Goal: Task Accomplishment & Management: Use online tool/utility

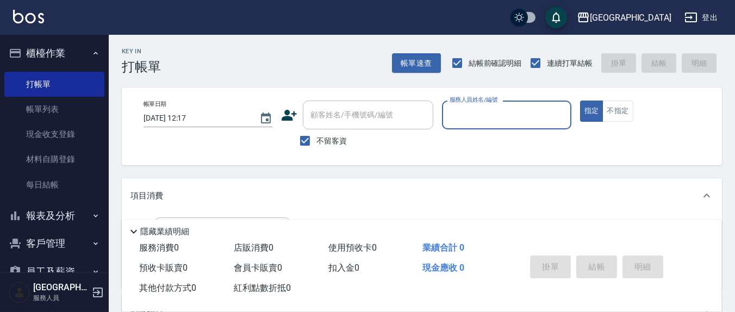
click at [475, 115] on input "服務人員姓名/編號" at bounding box center [506, 114] width 119 height 19
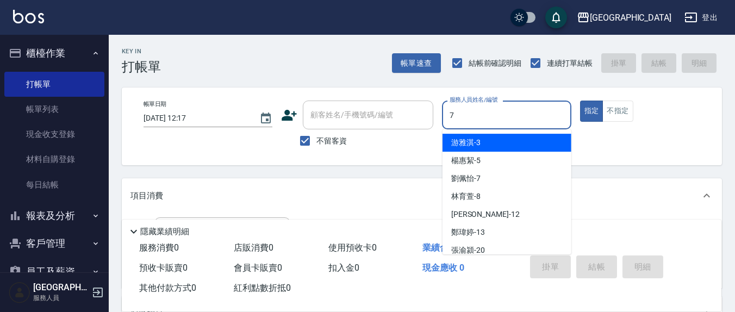
type input "7"
type button "true"
type input "[PERSON_NAME]7"
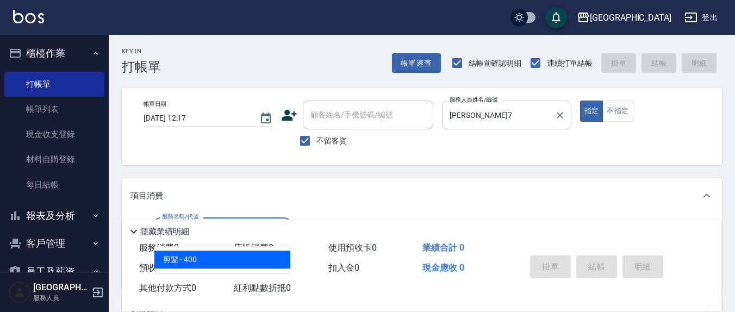
type input "剪髮(401)"
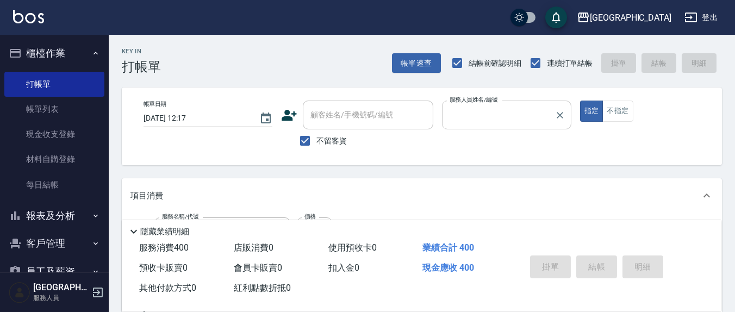
click at [580, 101] on button "指定" at bounding box center [591, 111] width 23 height 21
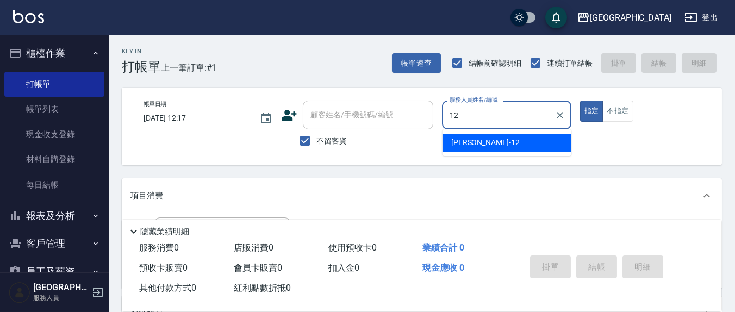
type input "[PERSON_NAME]-12"
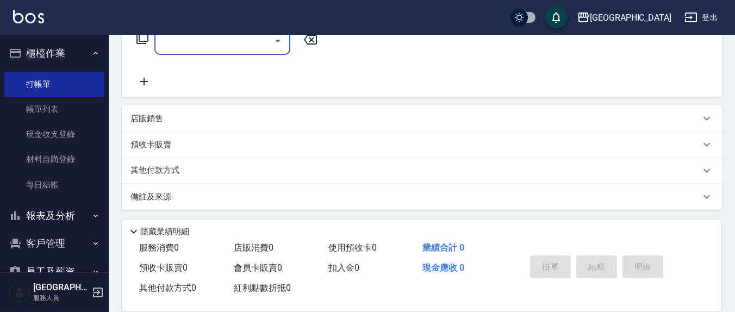
scroll to position [191, 0]
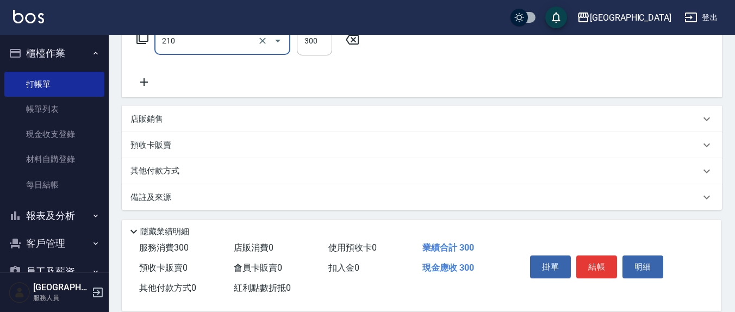
type input "歐娜洗髮精(210)"
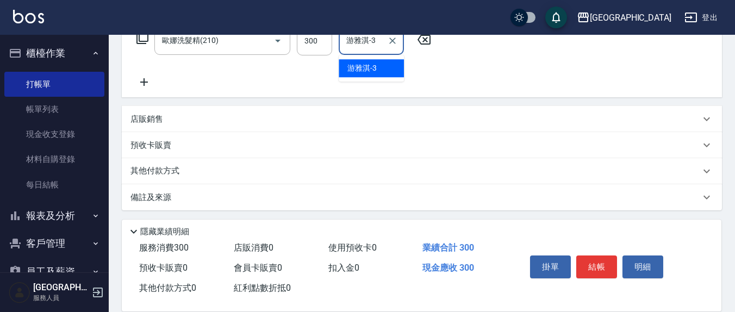
type input "游雅淇-3"
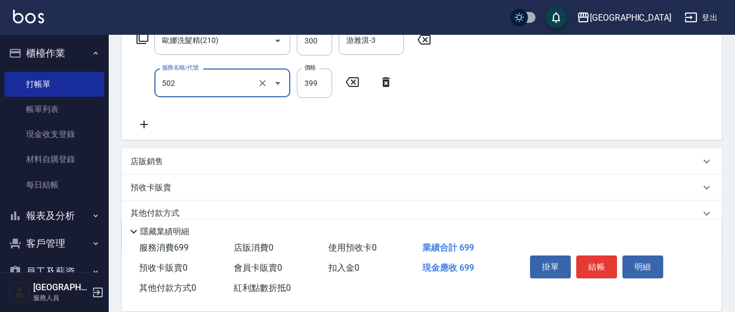
type input "挑染5束399(502)"
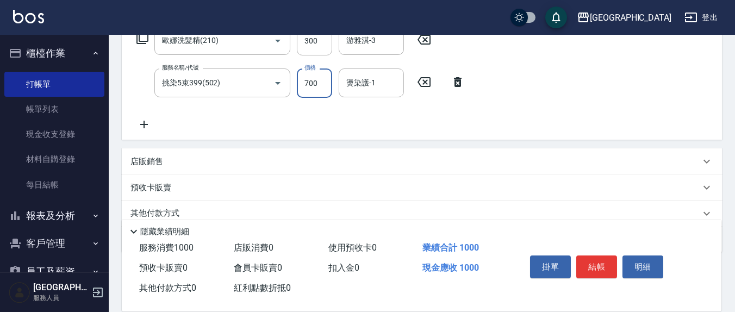
type input "700"
type input "[PERSON_NAME]-12"
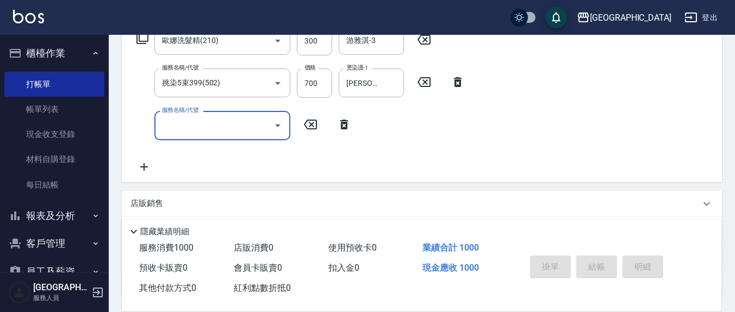
type input "[DATE] 12:18"
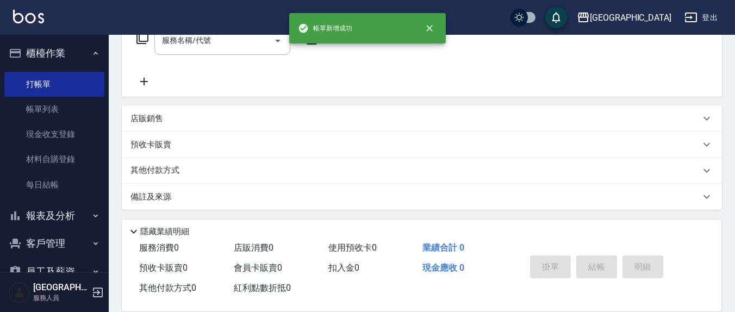
scroll to position [0, 0]
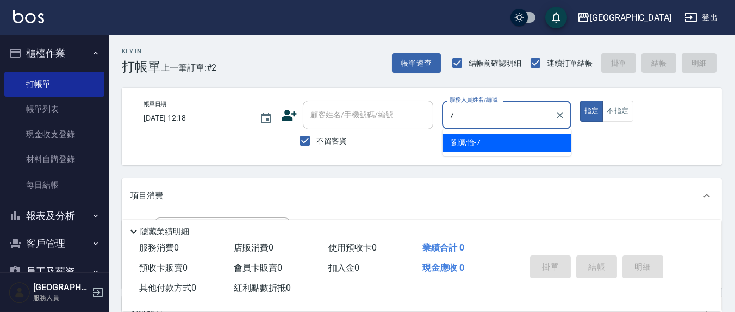
type input "[PERSON_NAME]7"
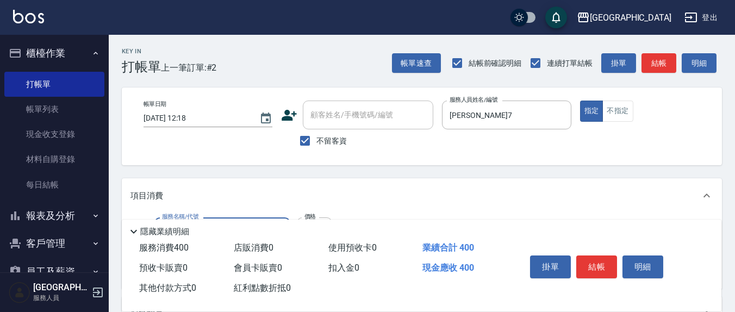
type input "剪髮(401)"
type input "350"
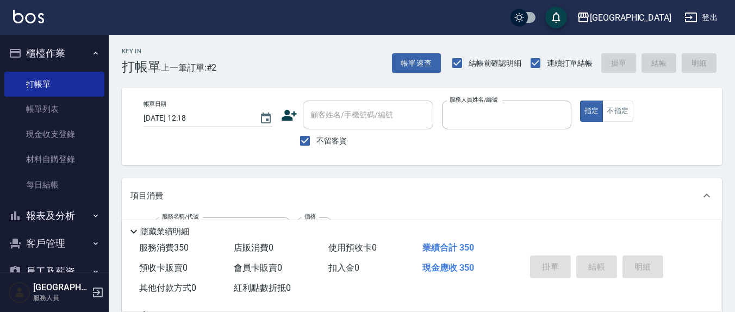
click at [580, 101] on button "指定" at bounding box center [591, 111] width 23 height 21
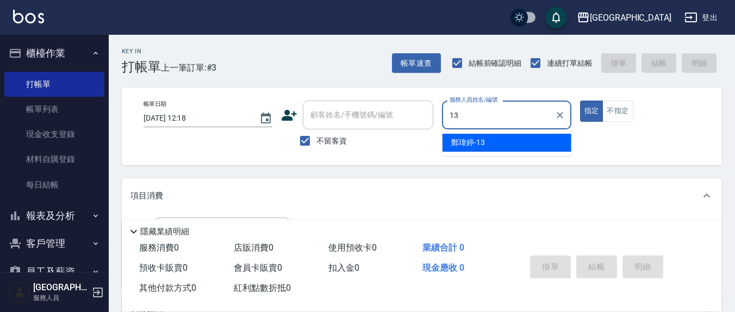
type input "鄭瑋婷-13"
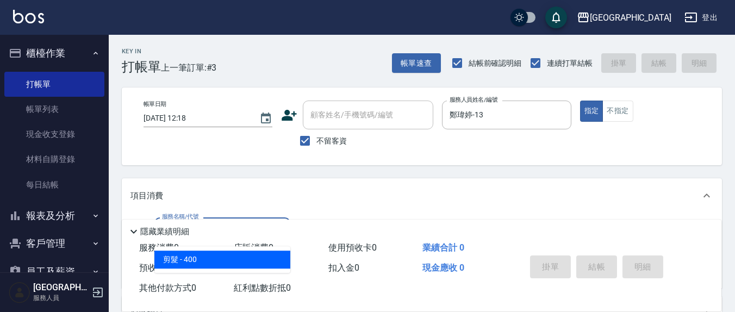
type input "剪髮(401)"
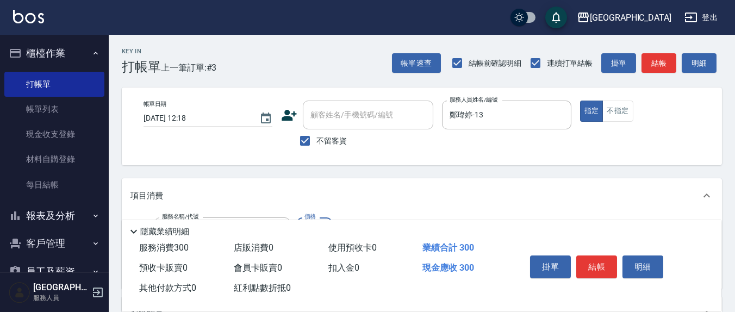
type input "300"
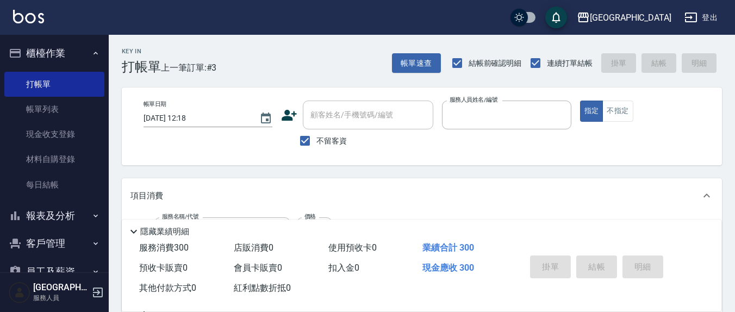
click at [580, 101] on button "指定" at bounding box center [591, 111] width 23 height 21
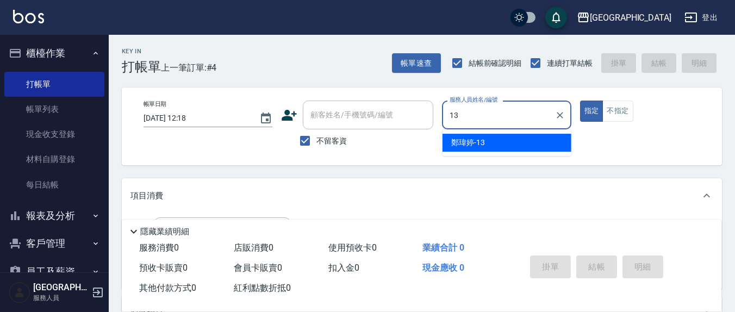
type input "鄭瑋婷-13"
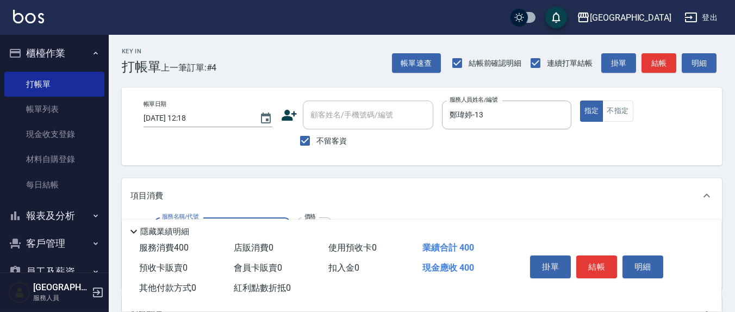
type input "健康洗(206)"
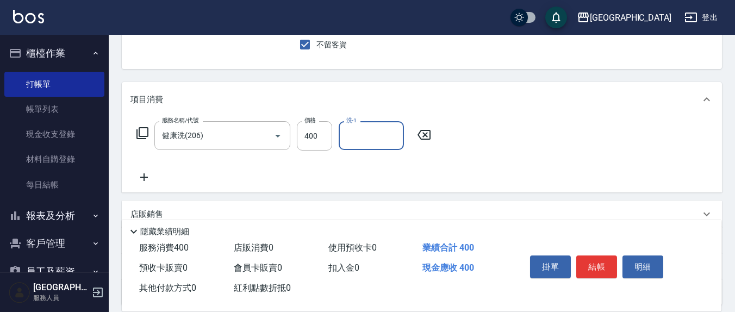
scroll to position [113, 0]
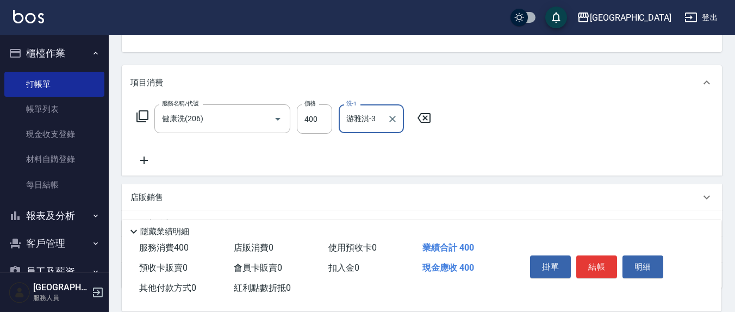
type input "游雅淇-3"
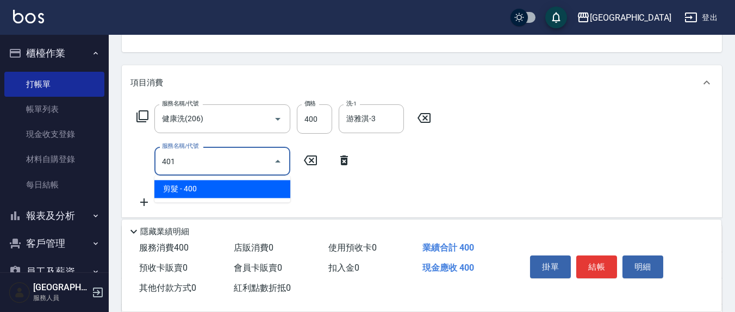
type input "剪髮(401)"
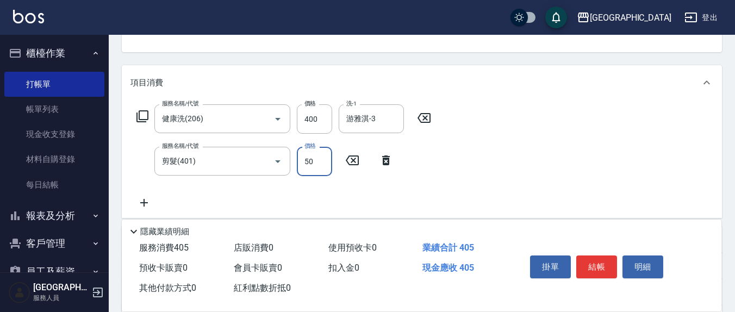
type input "50"
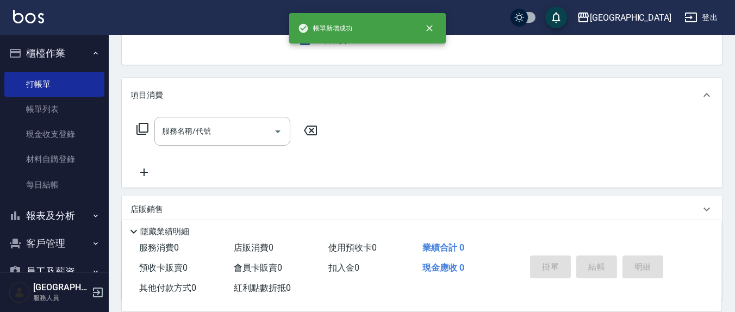
scroll to position [0, 0]
